Goal: Information Seeking & Learning: Find specific fact

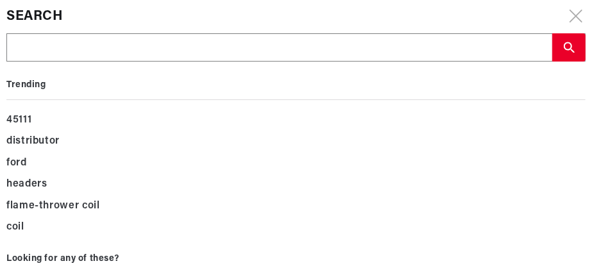
type input "1"
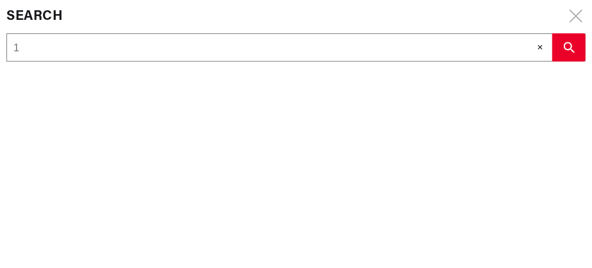
type input "11"
type input "114"
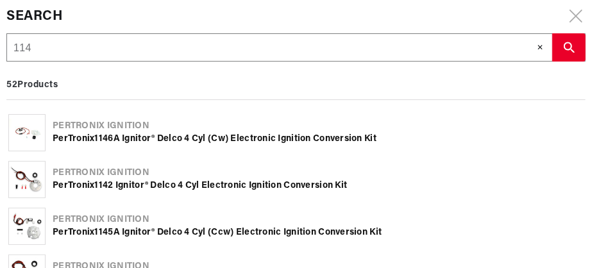
scroll to position [0, 448]
type input "1145"
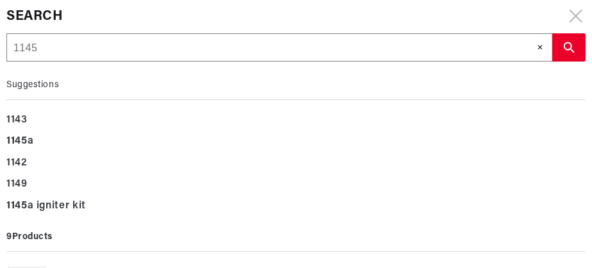
type input "1145a"
type input "1145ap"
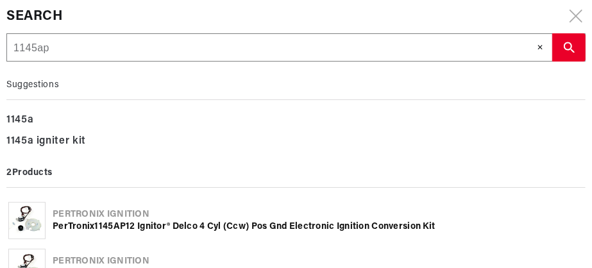
type input "1145ap1"
type input "1145ap12"
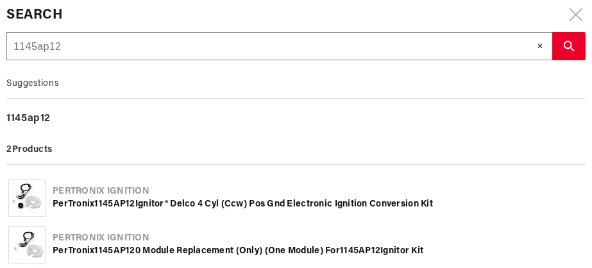
scroll to position [0, 0]
type input "1145ap12"
click at [120, 198] on div "PerTronix 1145AP12 Ignitor® Delco 4 cyl (ccw) Pos Gnd Electronic Ignition Conve…" at bounding box center [318, 204] width 531 height 13
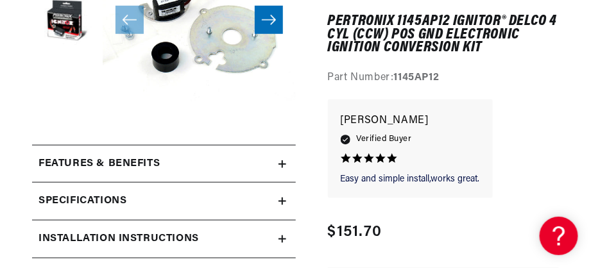
scroll to position [256, 0]
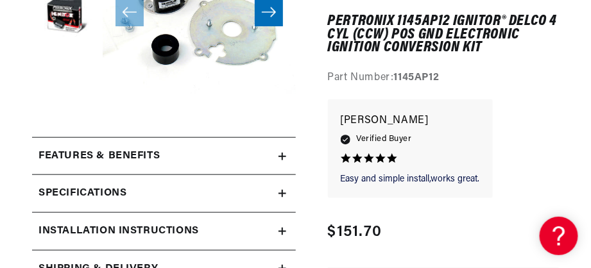
click at [160, 165] on h2 "Features & Benefits" at bounding box center [98, 156] width 121 height 17
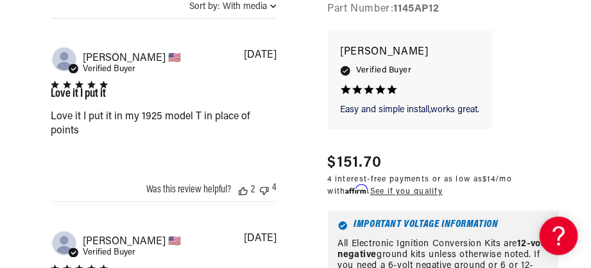
scroll to position [0, 446]
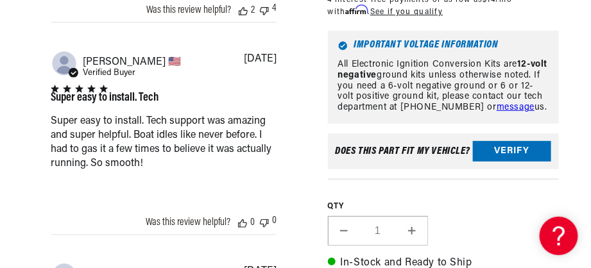
scroll to position [0, 112]
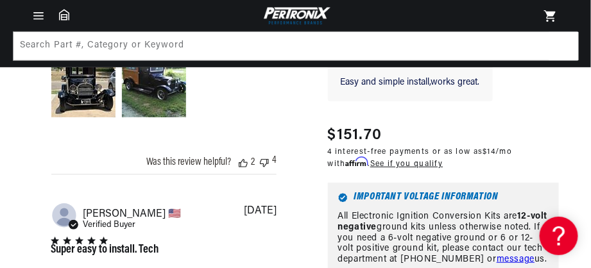
scroll to position [2393, 0]
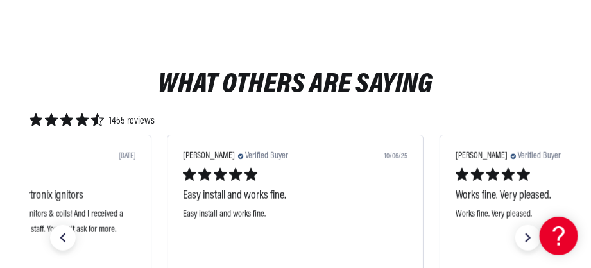
scroll to position [0, 446]
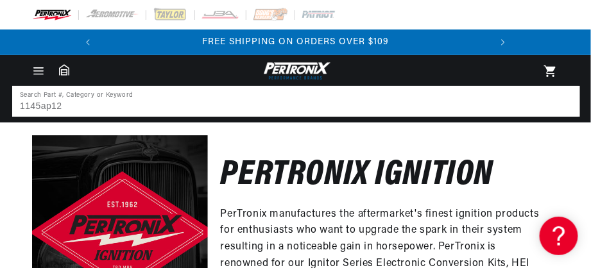
click at [192, 115] on input "1145ap12" at bounding box center [295, 101] width 565 height 28
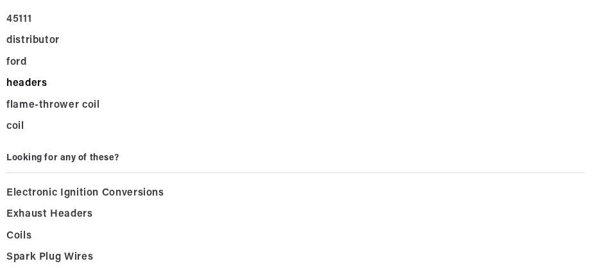
scroll to position [65, 0]
click at [121, 192] on span "Electronic Ignition Conversions" at bounding box center [85, 194] width 158 height 18
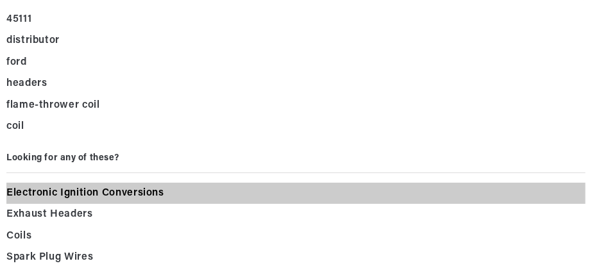
scroll to position [0, 0]
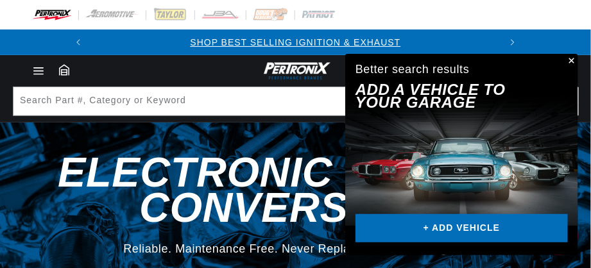
click at [569, 54] on button "Close" at bounding box center [569, 61] width 15 height 15
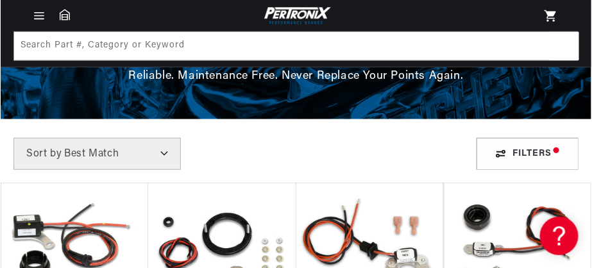
scroll to position [106, 0]
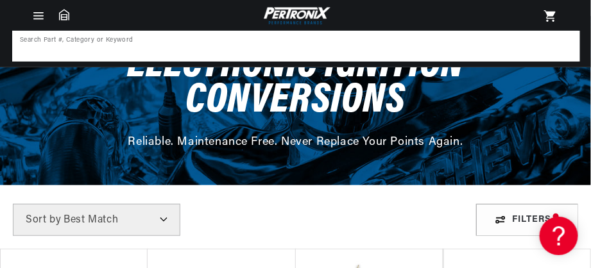
click at [89, 47] on input at bounding box center [295, 46] width 565 height 28
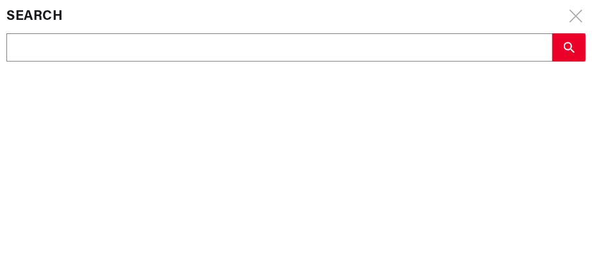
scroll to position [0, 448]
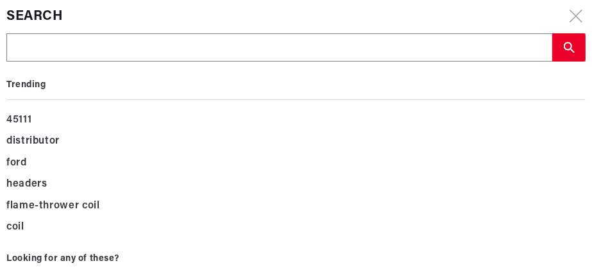
type input "j"
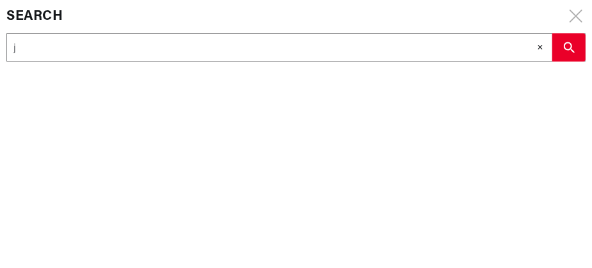
type input "jo"
type input "jon"
type input "jo"
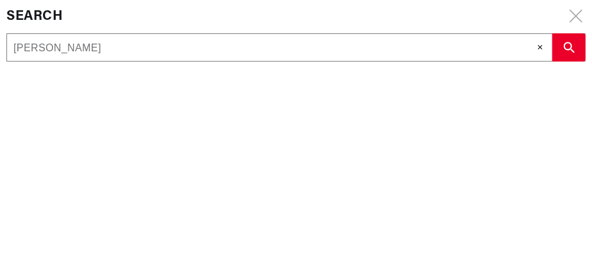
type input "jo"
type input "j"
type input "jo"
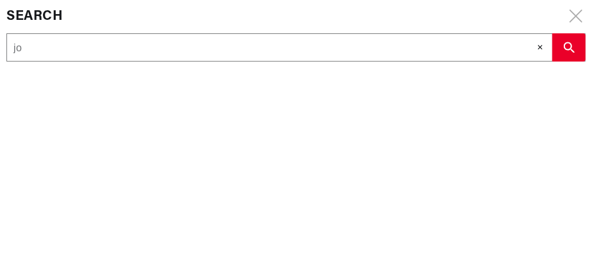
type input "joh"
type input "john"
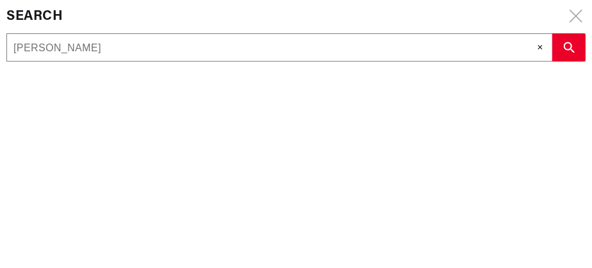
type input "john"
type input "john d"
type input "john de"
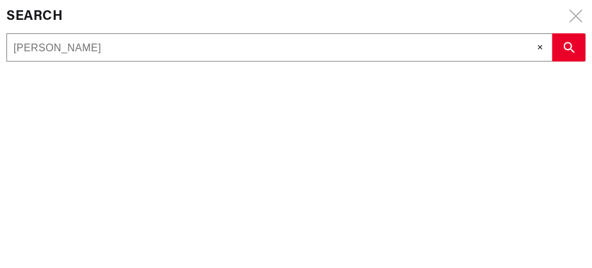
type input "john de"
type input "john dee"
type input "john deer"
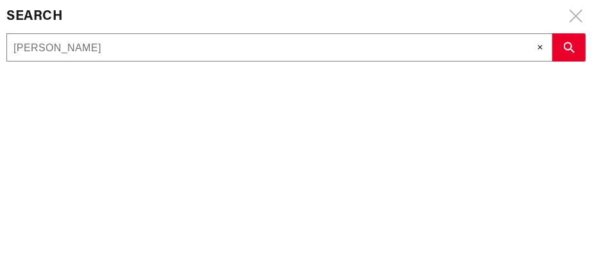
type input "john deer"
type input "john deere"
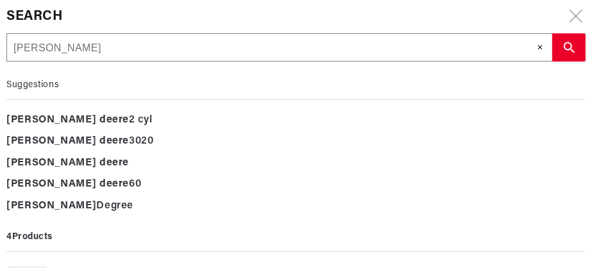
type input "john deere 3"
type input "john deere 30"
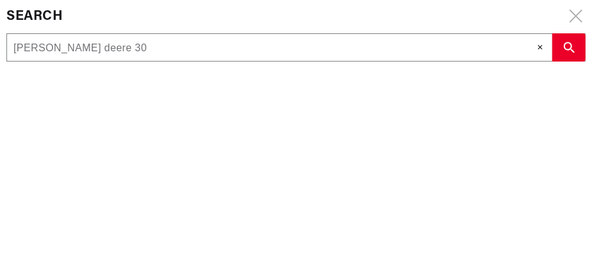
type input "john deere 301"
type input "john deere 3010"
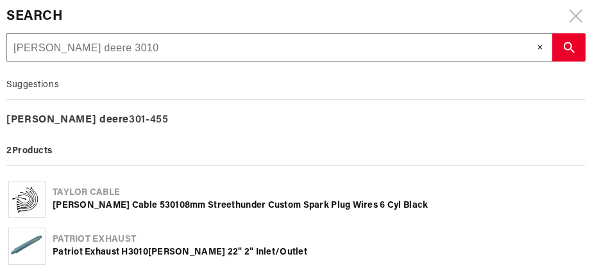
type input "john deere 3010"
type input "john deere 3010 4"
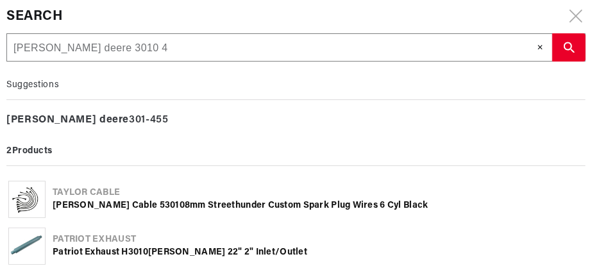
type input "john deere 3010 4"
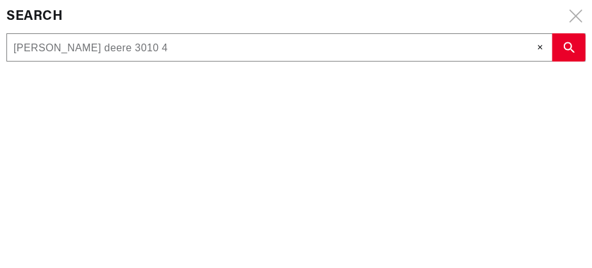
scroll to position [0, 448]
type input "john deere 3010 4 c"
type input "john deere 3010 4 cy"
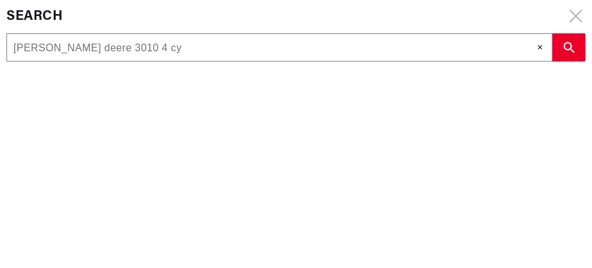
type input "john deere 3010 4 cyl"
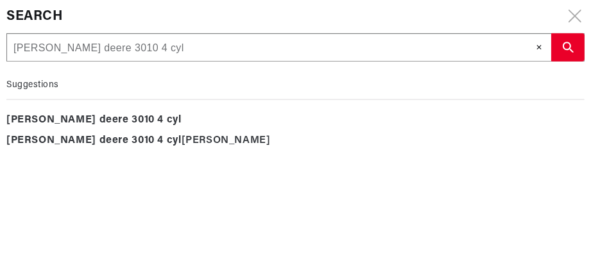
scroll to position [0, 0]
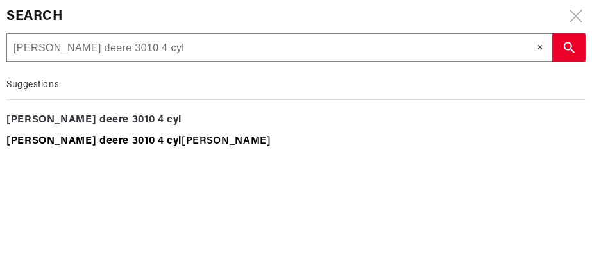
type input "john deere 3010 4 cyl"
click at [88, 140] on div "john deere 3010 4 cyl inder" at bounding box center [295, 142] width 579 height 22
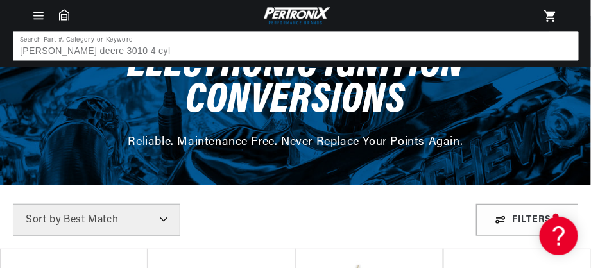
scroll to position [0, 303]
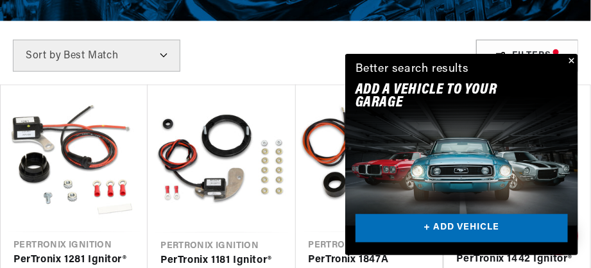
click at [569, 54] on button "Close" at bounding box center [569, 61] width 15 height 15
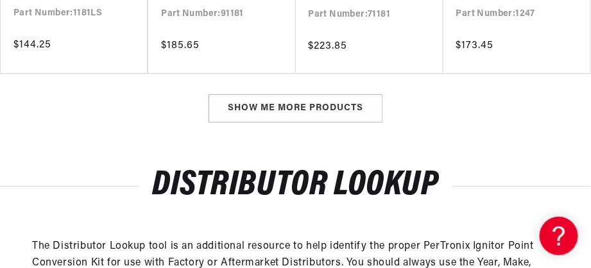
scroll to position [0, 446]
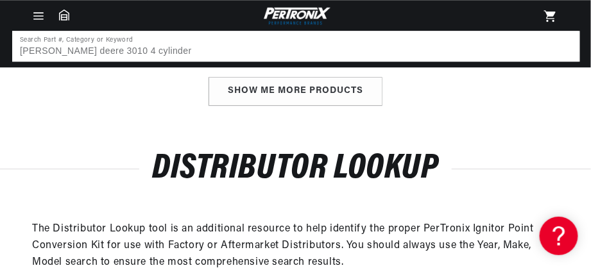
type input "john deere 3010 4 cylinder"
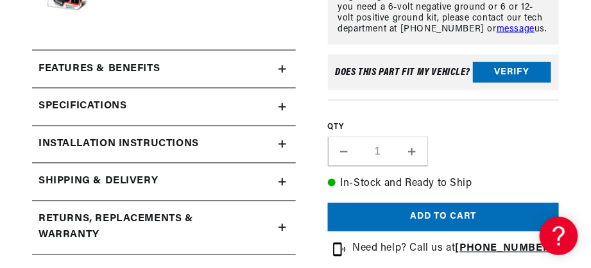
scroll to position [491, 0]
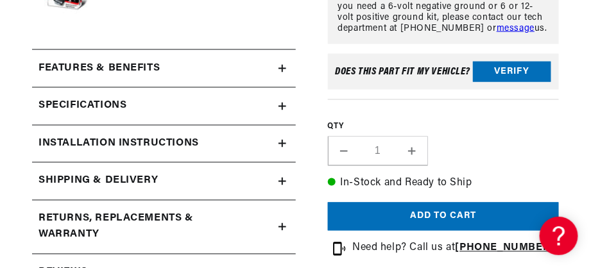
click at [213, 115] on div "Specifications" at bounding box center [155, 106] width 246 height 17
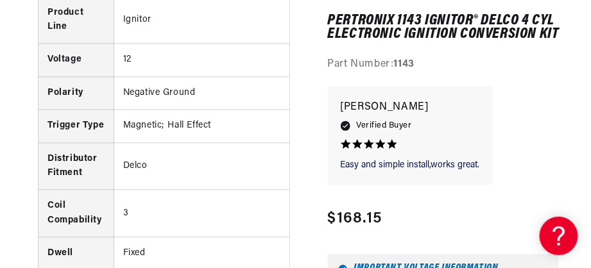
scroll to position [0, 0]
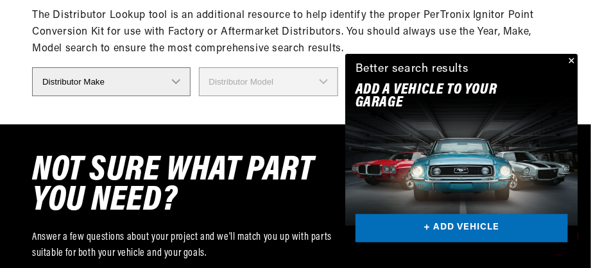
click at [564, 54] on button "Close" at bounding box center [569, 61] width 15 height 15
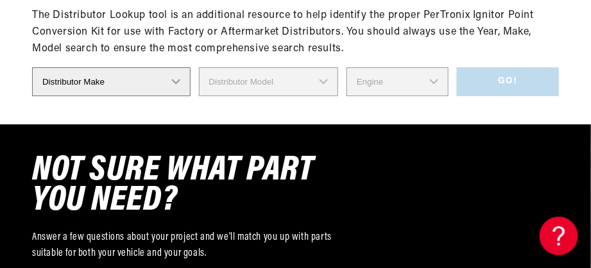
scroll to position [0, 446]
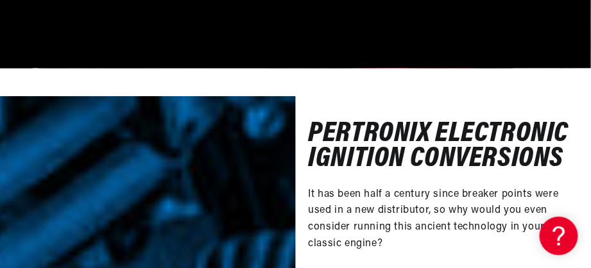
scroll to position [3553, 0]
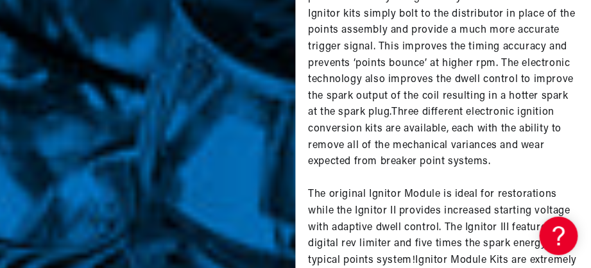
scroll to position [5498, 0]
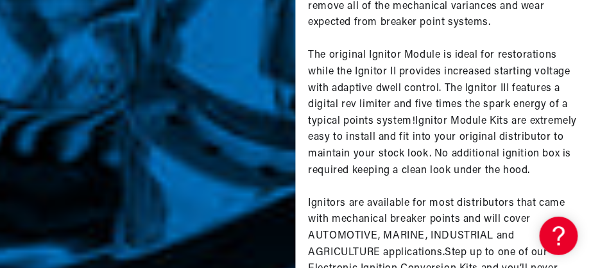
scroll to position [0, 446]
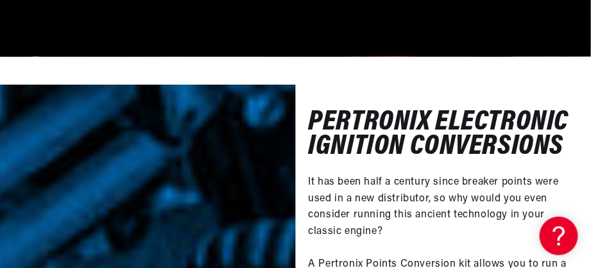
scroll to position [0, 446]
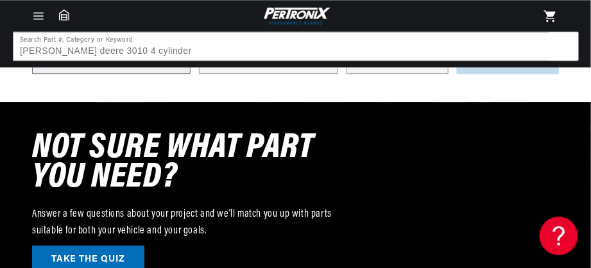
scroll to position [6594, 0]
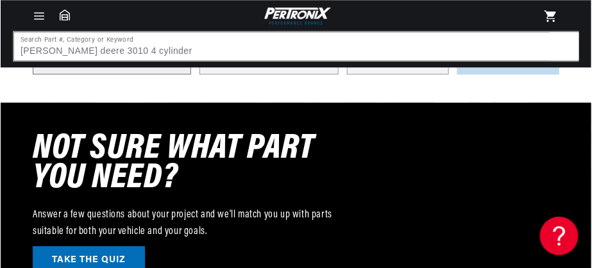
scroll to position [0, 446]
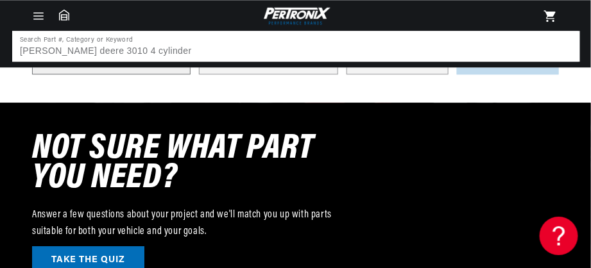
click at [176, 56] on input "john deere 3010 4 cylinder" at bounding box center [295, 46] width 565 height 28
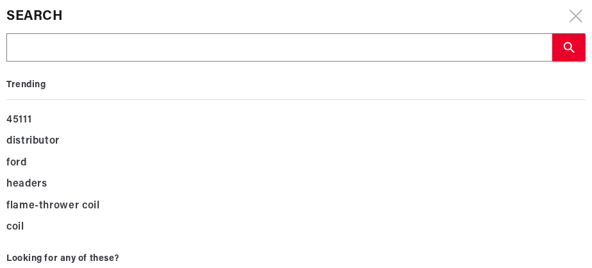
scroll to position [0, 0]
type input "j"
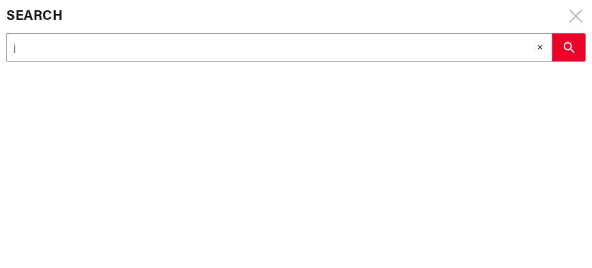
type input "jo"
type input "joh"
type input "john"
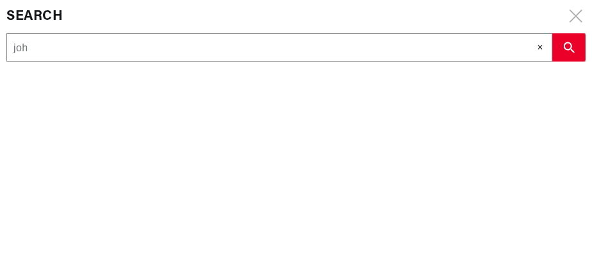
type input "john"
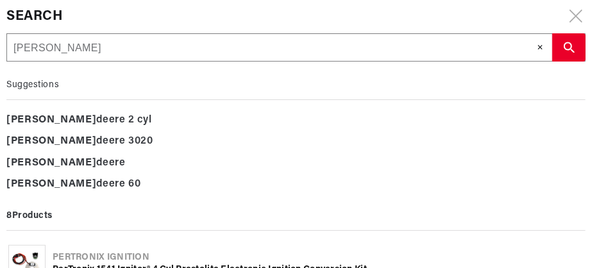
type input "john d"
type input "john de"
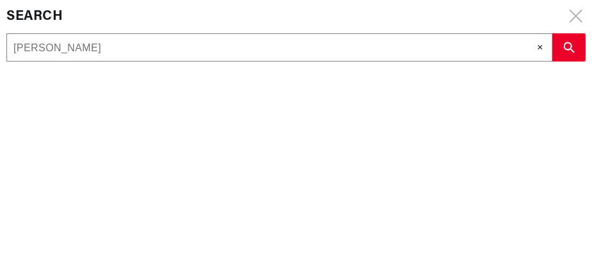
type input "john dee"
type input "john deer"
type input "john deere"
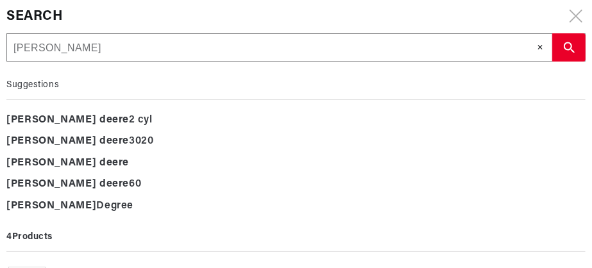
scroll to position [0, 448]
type input "john deere"
click at [83, 141] on div "john deere 3020" at bounding box center [295, 142] width 579 height 22
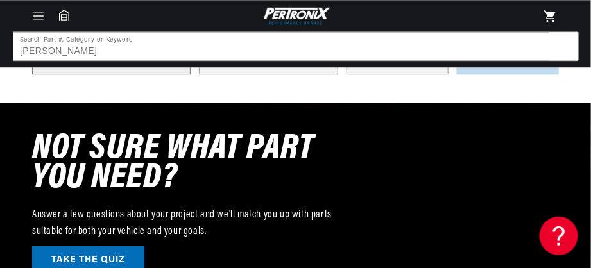
scroll to position [0, 0]
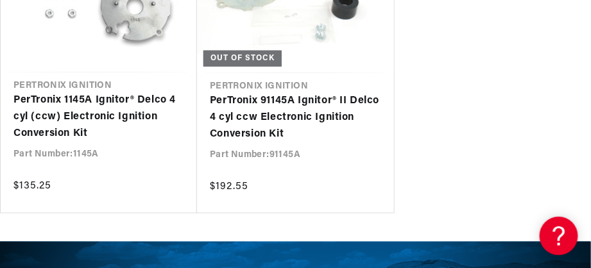
click at [92, 142] on link "PerTronix 1145A Ignitor® Delco 4 cyl (ccw) Electronic Ignition Conversion Kit" at bounding box center [98, 116] width 171 height 49
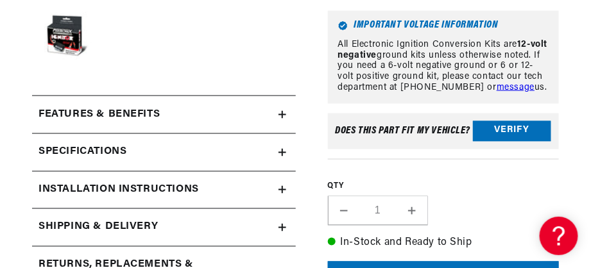
scroll to position [449, 0]
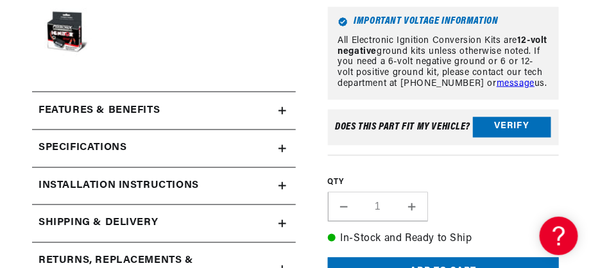
click at [278, 153] on icon at bounding box center [282, 149] width 8 height 8
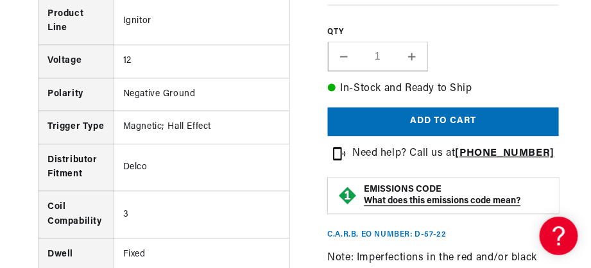
scroll to position [619, 0]
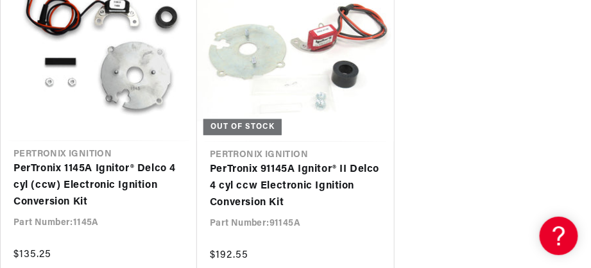
scroll to position [299, 0]
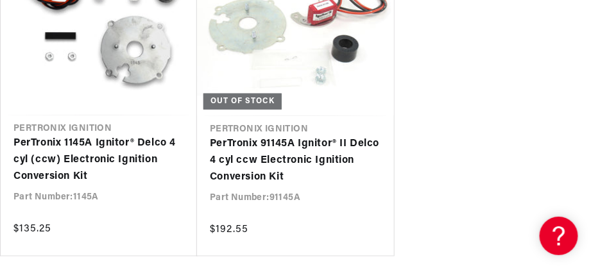
click at [108, 181] on link "PerTronix 1145A Ignitor® Delco 4 cyl (ccw) Electronic Ignition Conversion Kit" at bounding box center [98, 159] width 171 height 49
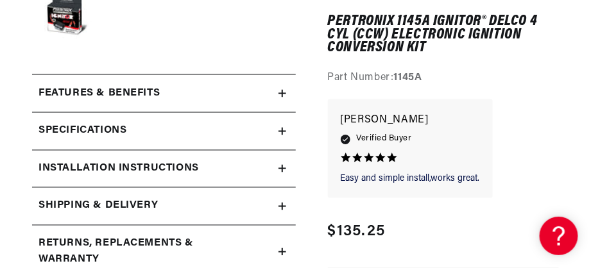
scroll to position [470, 0]
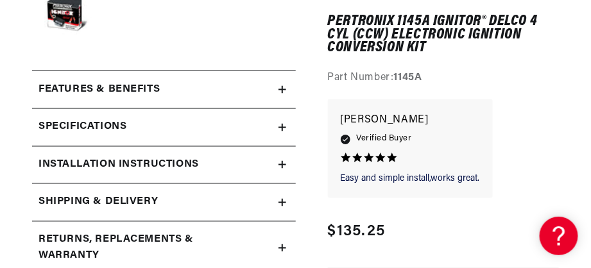
click at [112, 136] on h2 "Specifications" at bounding box center [82, 127] width 88 height 17
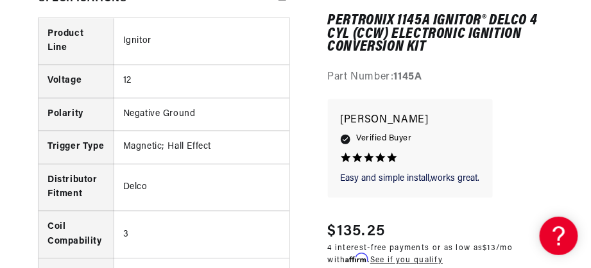
scroll to position [0, 0]
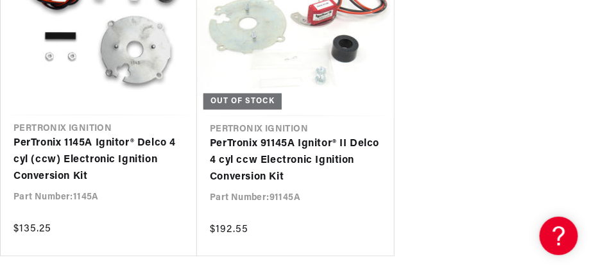
click at [240, 136] on link "PerTronix 91145A Ignitor® II Delco 4 cyl ccw Electronic Ignition Conversion Kit" at bounding box center [295, 160] width 171 height 49
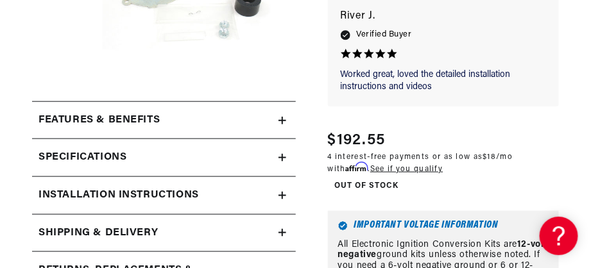
scroll to position [342, 0]
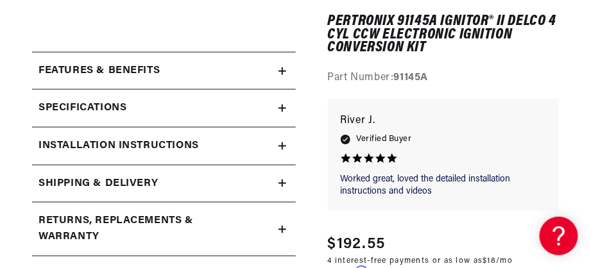
click at [231, 117] on div "Specifications" at bounding box center [155, 108] width 246 height 17
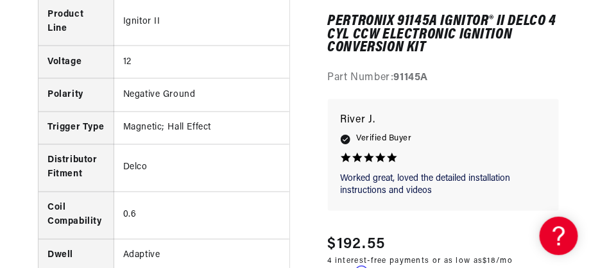
scroll to position [0, 0]
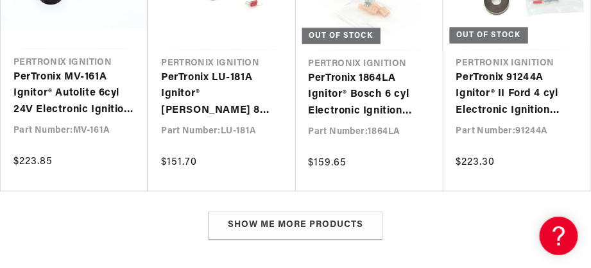
scroll to position [6594, 0]
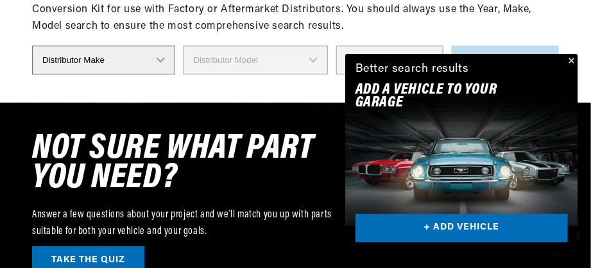
click at [571, 54] on button "Close" at bounding box center [569, 61] width 15 height 15
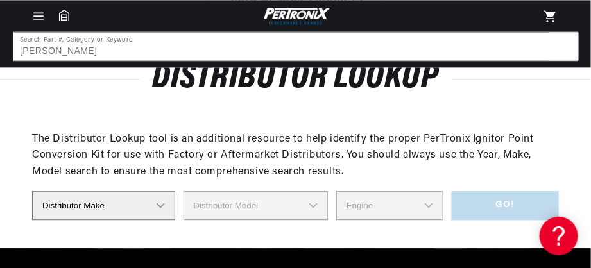
scroll to position [6401, 0]
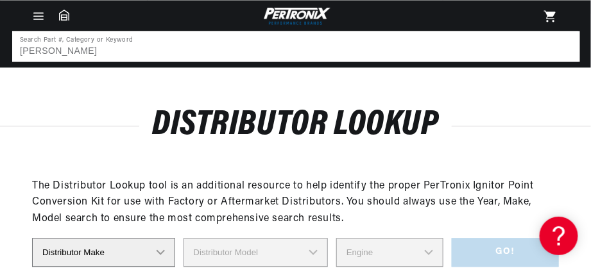
click at [104, 60] on input "john deere" at bounding box center [295, 46] width 565 height 28
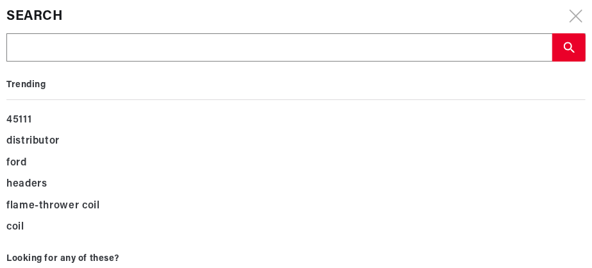
scroll to position [0, 448]
type input "1"
type input "11"
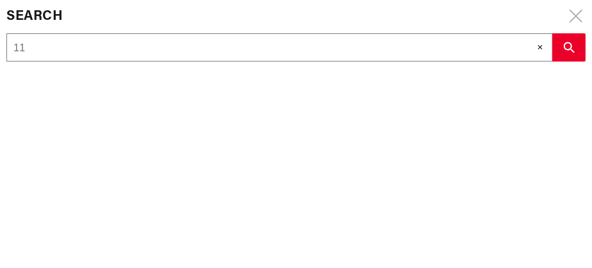
type input "114"
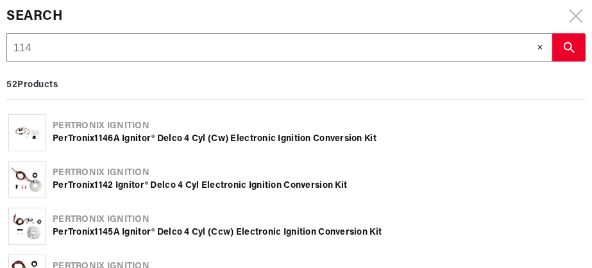
type input "1145"
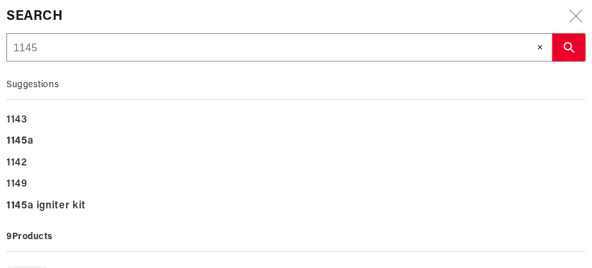
scroll to position [0, 0]
type input "1145a"
type input "1145ap"
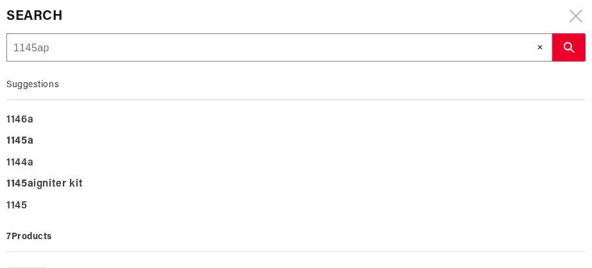
type input "1145ap1"
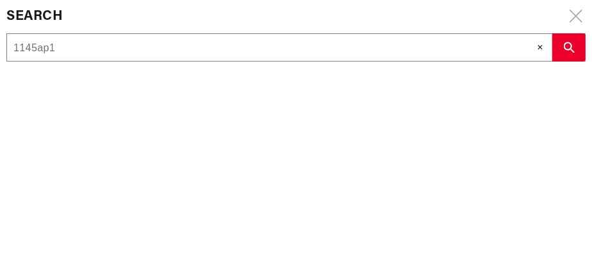
type input "1145ap12"
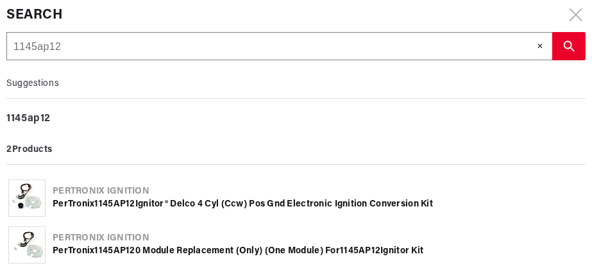
type input "1145ap12"
click at [122, 247] on b "1145AP12" at bounding box center [115, 251] width 40 height 10
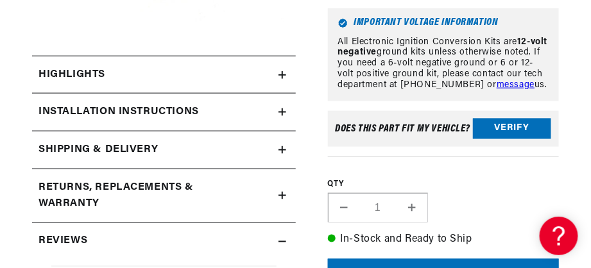
scroll to position [385, 0]
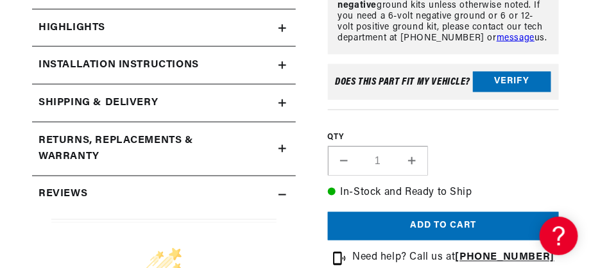
click at [92, 74] on h2 "Installation instructions" at bounding box center [118, 65] width 160 height 17
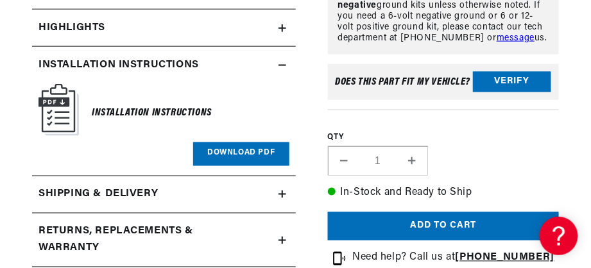
scroll to position [0, 409]
click at [226, 166] on link "Download PDF" at bounding box center [241, 154] width 96 height 24
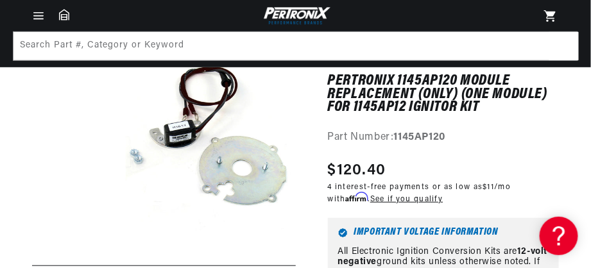
scroll to position [0, 0]
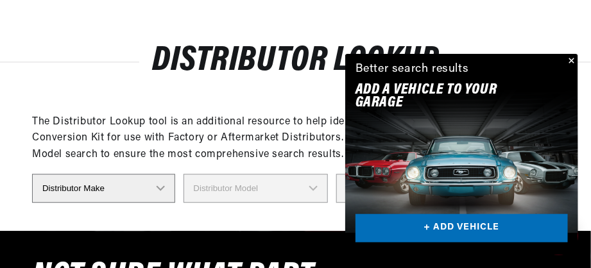
click at [570, 54] on button "Close" at bounding box center [569, 61] width 15 height 15
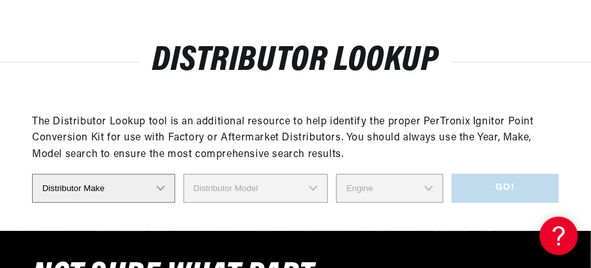
scroll to position [0, 446]
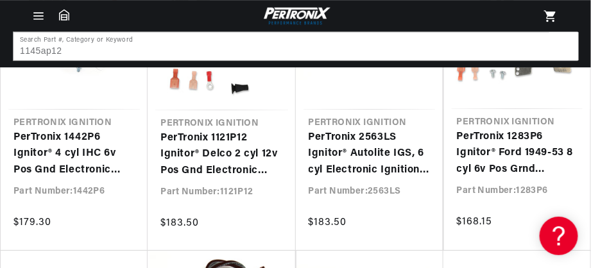
scroll to position [5526, 0]
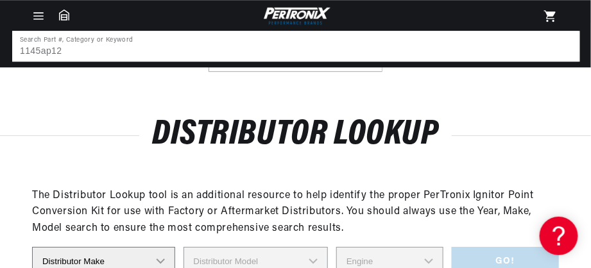
click at [104, 60] on input "1145ap12" at bounding box center [295, 46] width 565 height 28
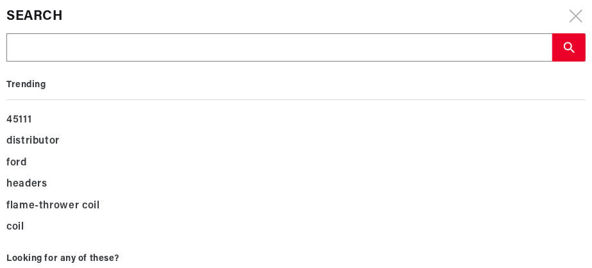
click at [51, 55] on input "text" at bounding box center [279, 48] width 544 height 28
type input "1"
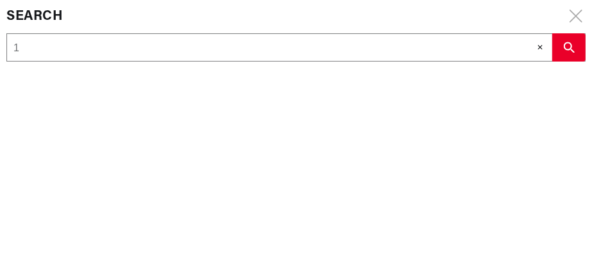
type input "11"
type input "111"
type input "1114"
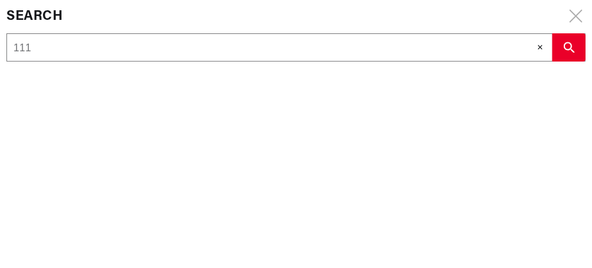
type input "1114"
type input "11145"
type input "11145a"
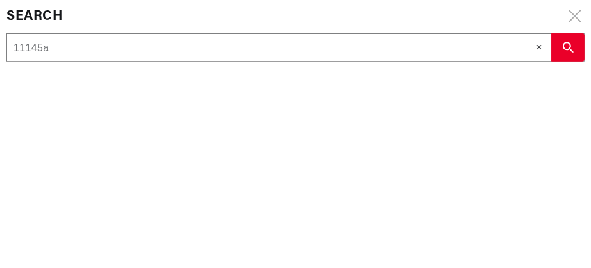
scroll to position [0, 448]
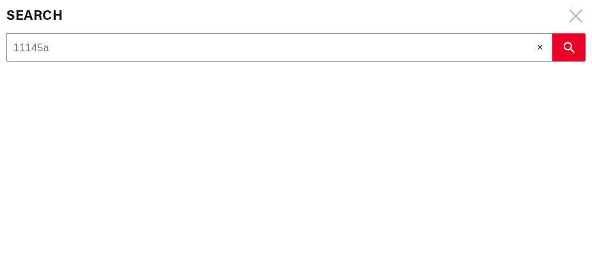
type input "11145ap"
type input "11145ap1"
type input "11145ap12"
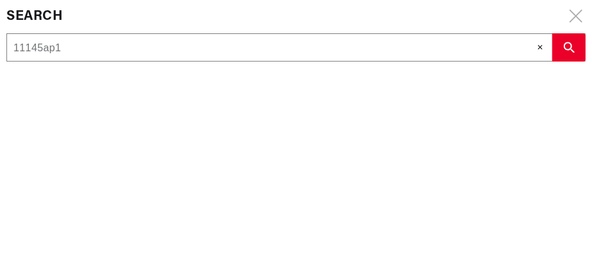
type input "11145ap12"
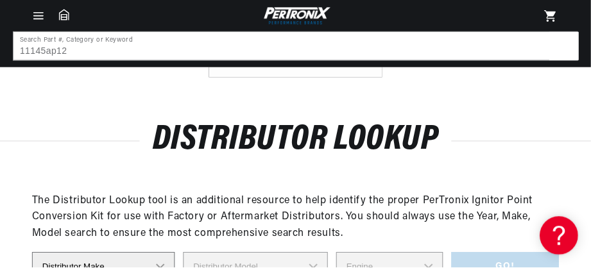
scroll to position [0, 446]
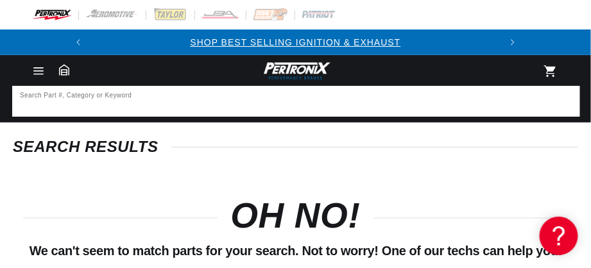
click at [83, 115] on input at bounding box center [295, 101] width 565 height 28
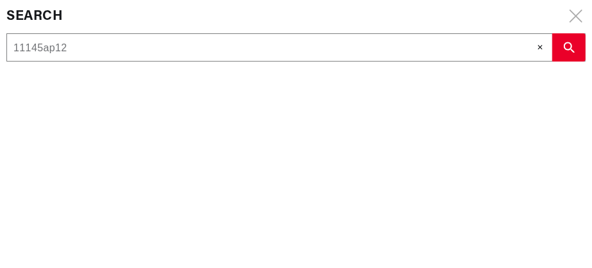
type input "1145ap12"
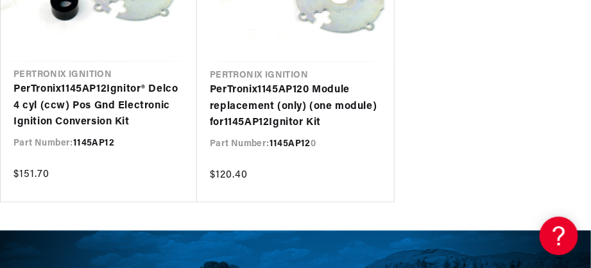
scroll to position [0, 446]
click at [95, 131] on link "PerTronix 1145AP12 Ignitor® Delco 4 cyl (ccw) Pos Gnd Electronic Ignition Conve…" at bounding box center [98, 105] width 171 height 49
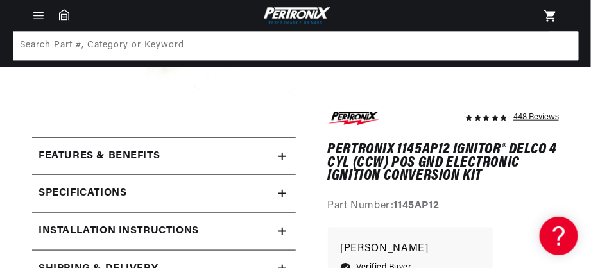
scroll to position [0, 151]
